Goal: Information Seeking & Learning: Learn about a topic

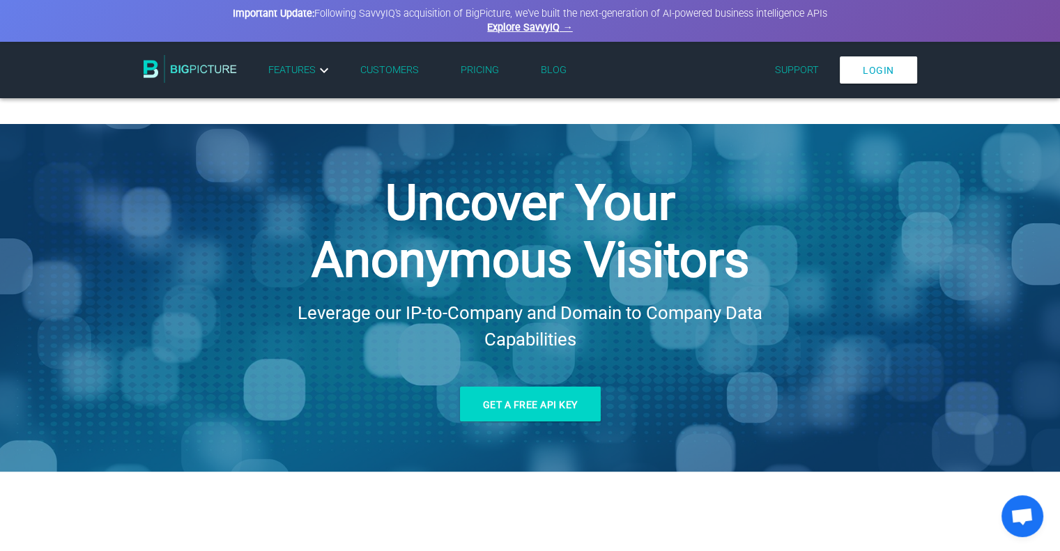
click at [483, 75] on link "Pricing" at bounding box center [479, 70] width 38 height 12
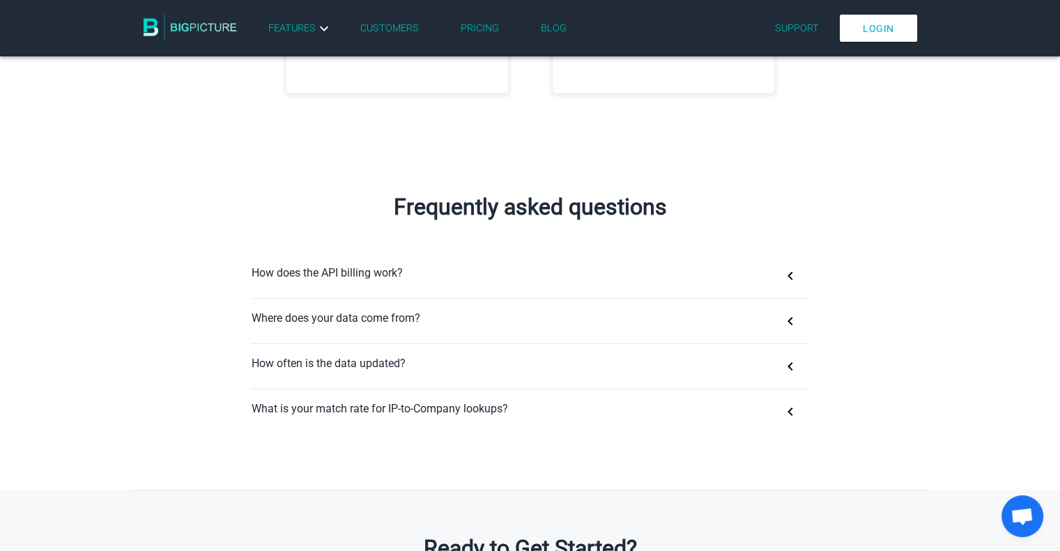
scroll to position [766, 0]
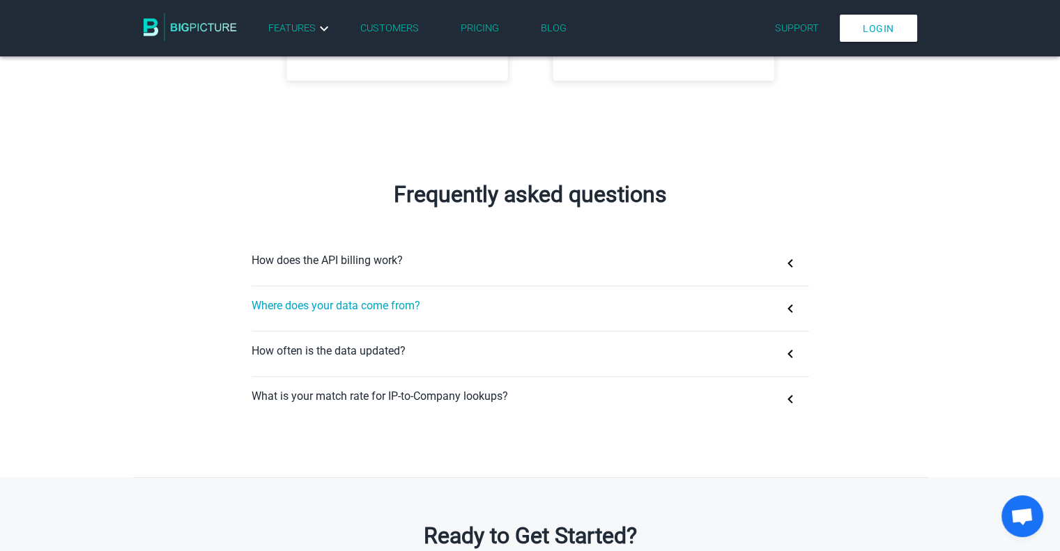
click at [321, 314] on button "Where does your data come from?" at bounding box center [529, 308] width 557 height 45
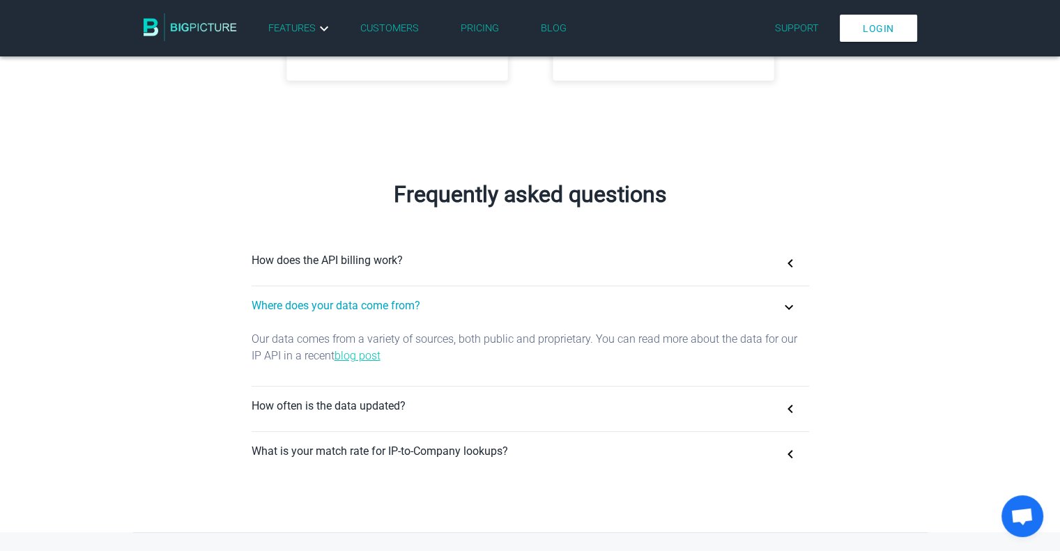
click at [354, 362] on link "blog post" at bounding box center [357, 355] width 46 height 13
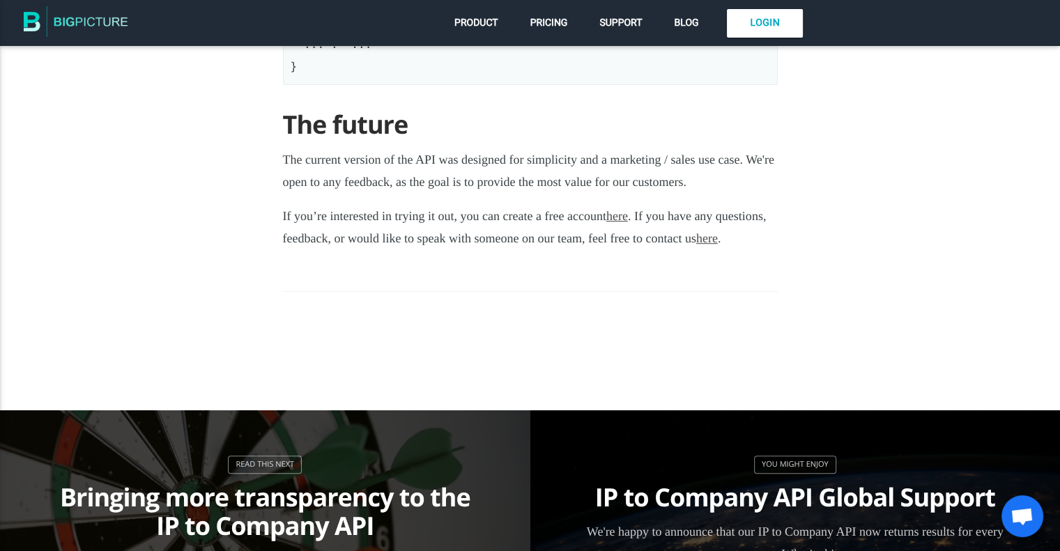
scroll to position [6270, 0]
